Goal: Task Accomplishment & Management: Use online tool/utility

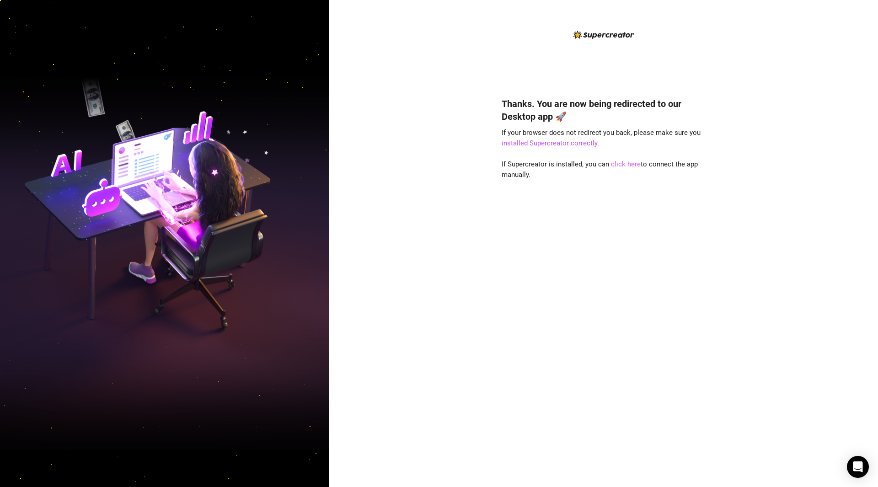
click at [627, 161] on link "click here" at bounding box center [626, 164] width 30 height 8
click at [627, 164] on link "click here" at bounding box center [626, 164] width 30 height 8
click at [627, 161] on link "click here" at bounding box center [626, 164] width 30 height 8
click at [627, 162] on link "click here" at bounding box center [626, 164] width 30 height 8
click at [506, 76] on div "Thanks. You are now being redirected to our Desktop app 🚀 If your browser does …" at bounding box center [604, 250] width 204 height 443
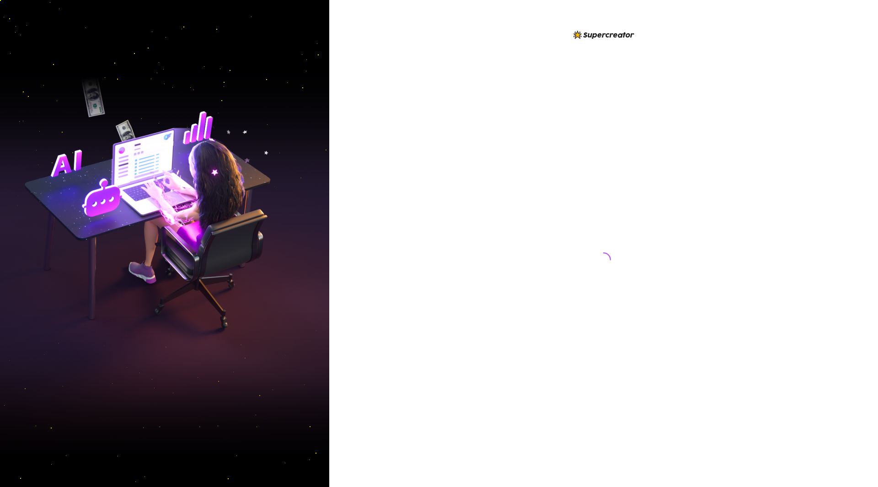
click at [406, 231] on div at bounding box center [603, 243] width 549 height 487
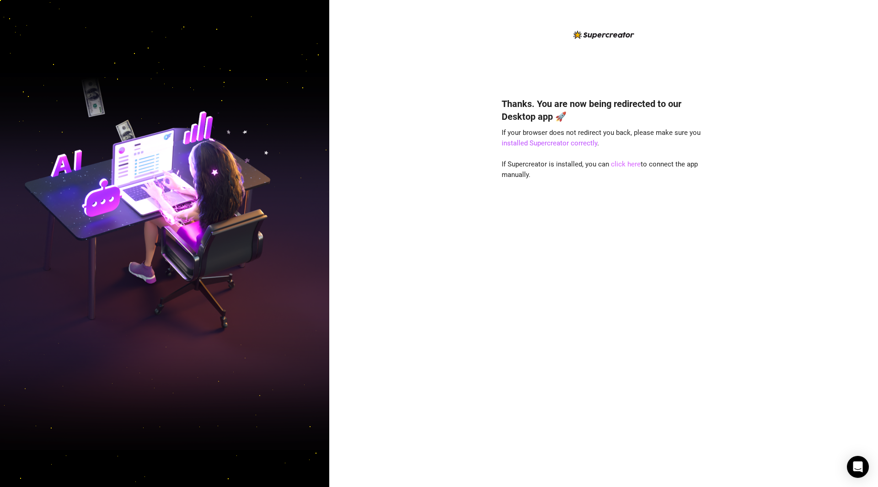
click at [624, 167] on link "click here" at bounding box center [626, 164] width 30 height 8
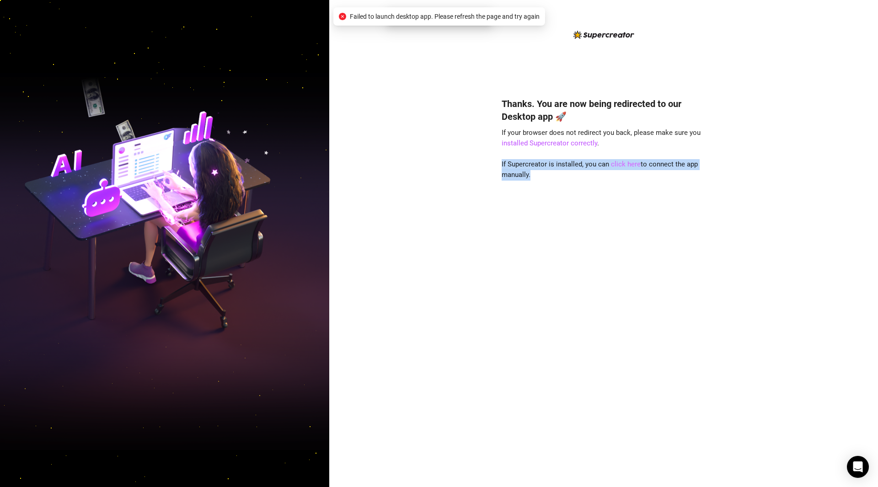
click at [624, 167] on link "click here" at bounding box center [626, 164] width 30 height 8
click at [588, 221] on div "Thanks. You are now being redirected to our Desktop app 🚀 If your browser does …" at bounding box center [604, 279] width 204 height 388
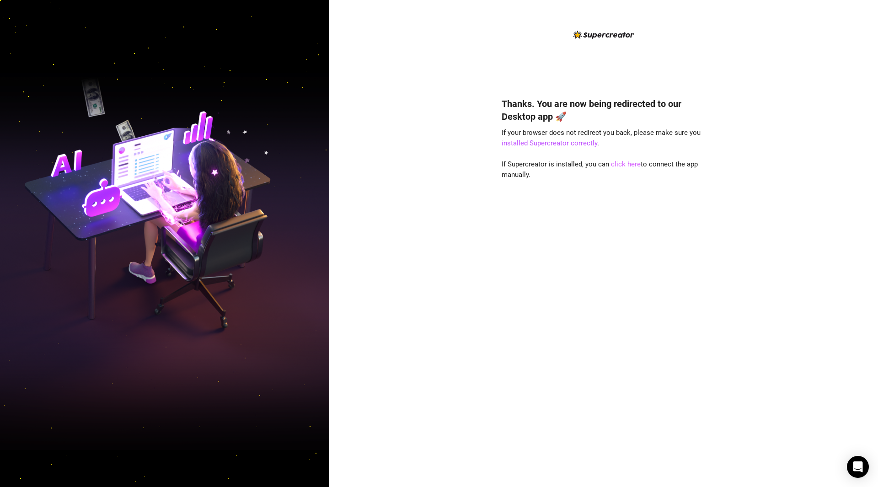
click at [625, 164] on link "click here" at bounding box center [626, 164] width 30 height 8
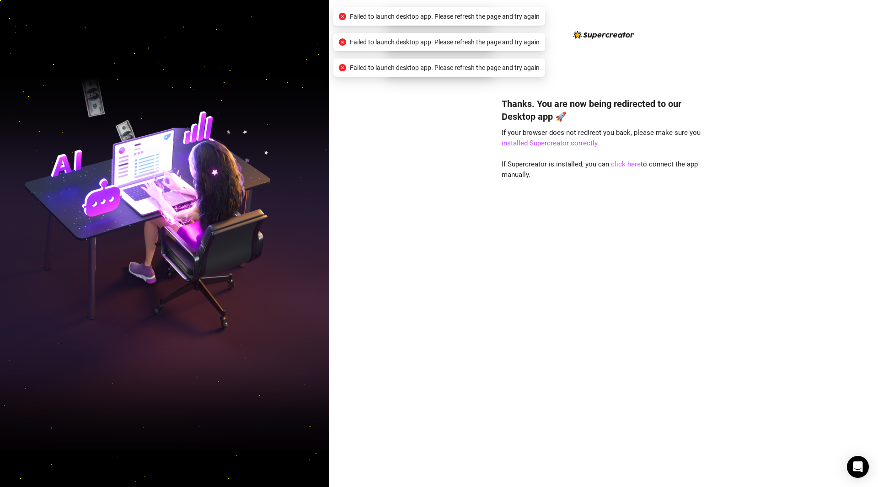
click at [625, 164] on link "click here" at bounding box center [626, 164] width 30 height 8
